Goal: Task Accomplishment & Management: Manage account settings

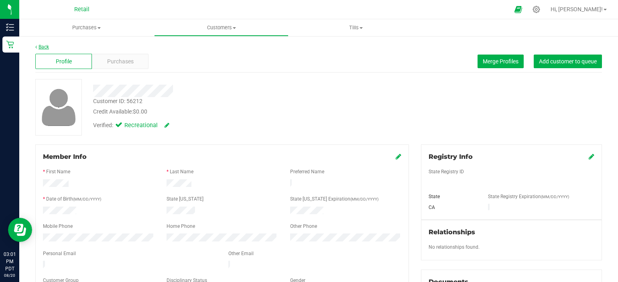
click at [40, 48] on link "Back" at bounding box center [42, 47] width 14 height 6
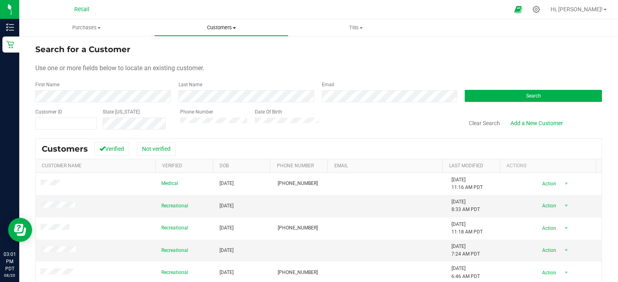
click at [207, 24] on span "Customers" at bounding box center [221, 27] width 134 height 7
click at [187, 53] on li "Add a new customer" at bounding box center [221, 58] width 135 height 10
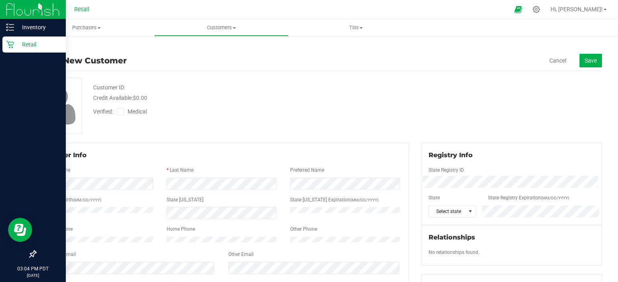
click at [6, 47] on icon at bounding box center [10, 44] width 8 height 8
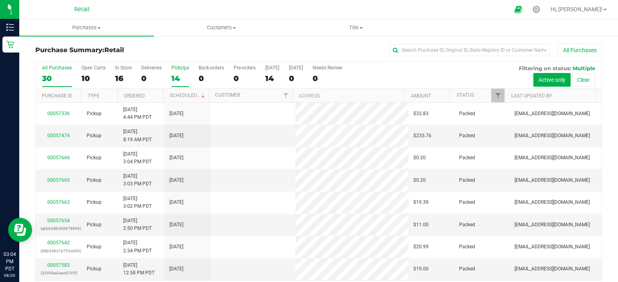
click at [174, 80] on div "14" at bounding box center [180, 78] width 18 height 9
click at [0, 0] on input "PickUps 14" at bounding box center [0, 0] width 0 height 0
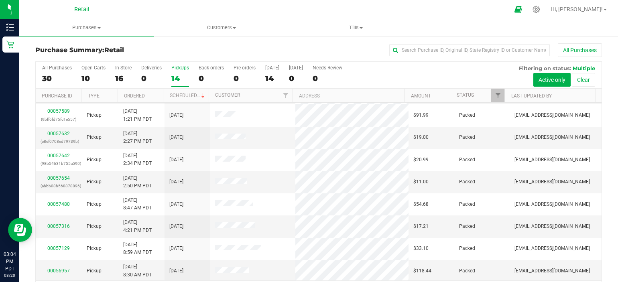
scroll to position [25, 0]
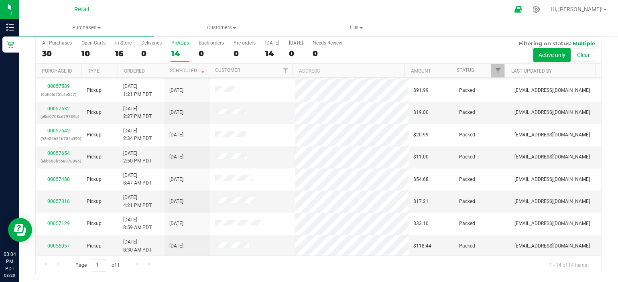
click at [179, 50] on div "14" at bounding box center [180, 53] width 18 height 9
click at [0, 0] on input "PickUps 14" at bounding box center [0, 0] width 0 height 0
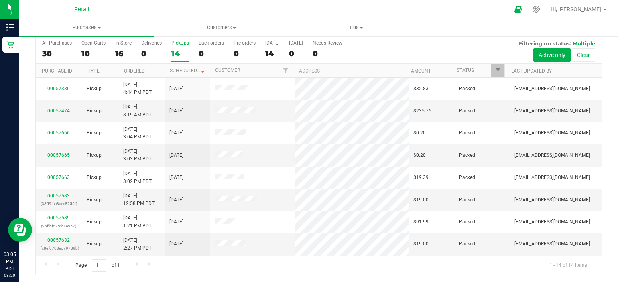
scroll to position [0, 0]
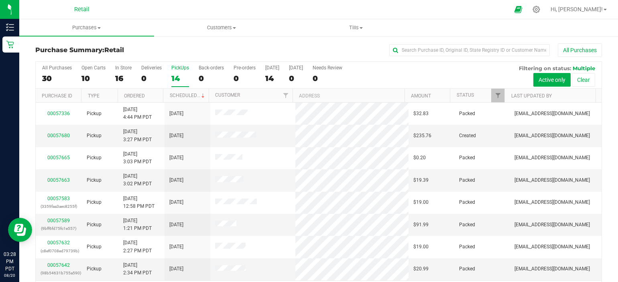
click at [171, 79] on div "14" at bounding box center [180, 78] width 18 height 9
click at [0, 0] on input "PickUps 14" at bounding box center [0, 0] width 0 height 0
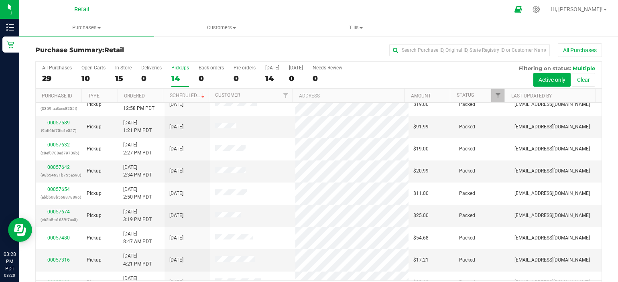
scroll to position [33, 0]
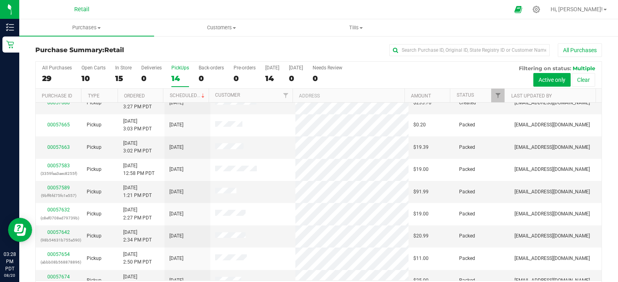
click at [175, 81] on div "14" at bounding box center [180, 78] width 18 height 9
click at [0, 0] on input "PickUps 14" at bounding box center [0, 0] width 0 height 0
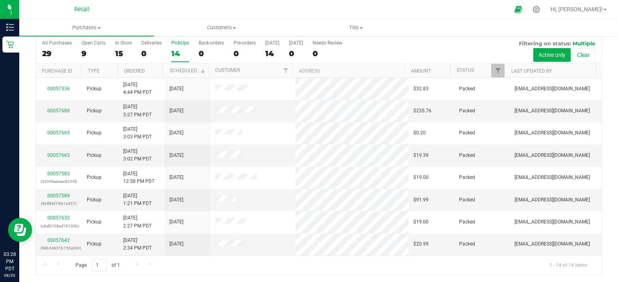
scroll to position [0, 0]
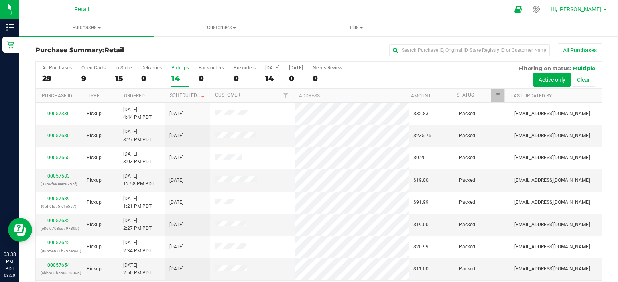
click at [599, 10] on span "Hi, [PERSON_NAME]!" at bounding box center [576, 9] width 52 height 6
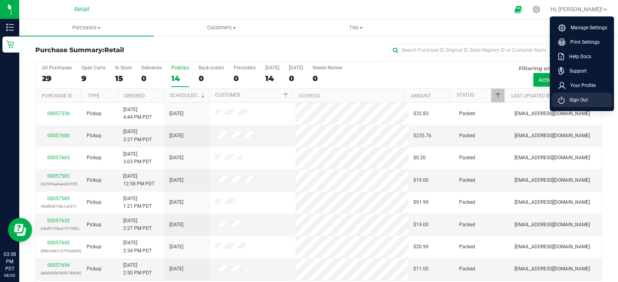
click at [581, 99] on span "Sign Out" at bounding box center [575, 100] width 23 height 8
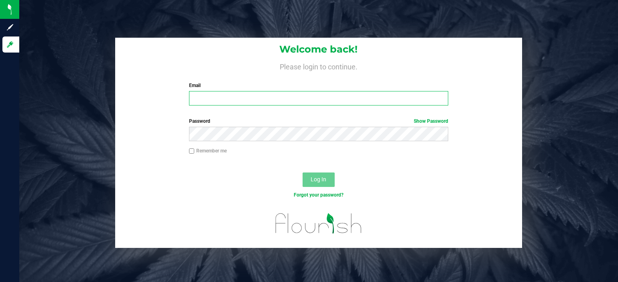
click at [209, 99] on input "Email" at bounding box center [318, 98] width 259 height 14
type input "[EMAIL_ADDRESS][DOMAIN_NAME]"
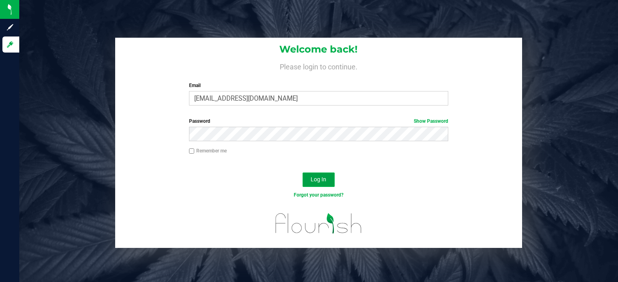
click at [322, 177] on span "Log In" at bounding box center [318, 179] width 16 height 6
